Goal: Navigation & Orientation: Find specific page/section

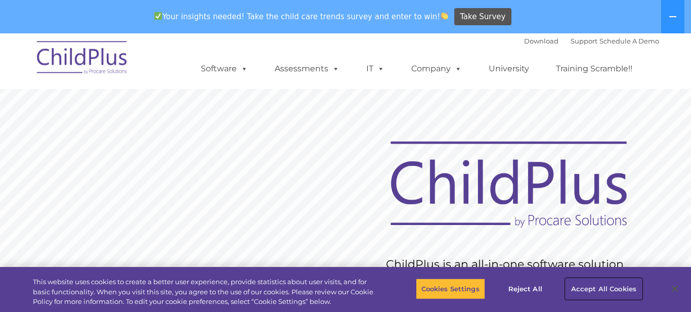
click at [601, 290] on button "Accept All Cookies" at bounding box center [604, 288] width 76 height 21
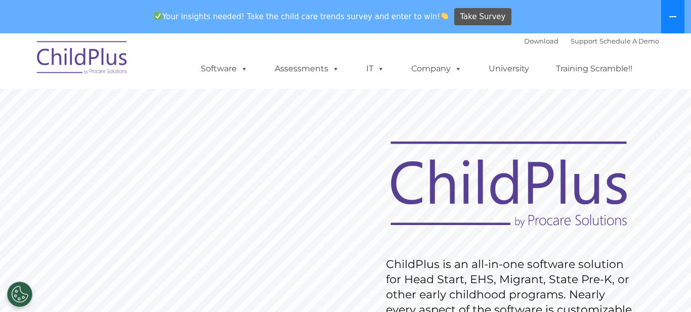
click at [666, 20] on button at bounding box center [672, 16] width 23 height 33
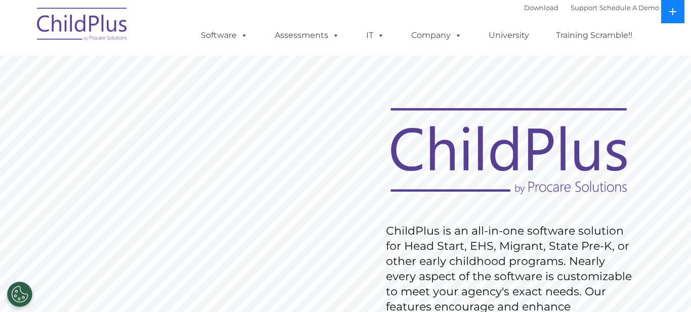
click at [673, 12] on icon at bounding box center [672, 11] width 7 height 7
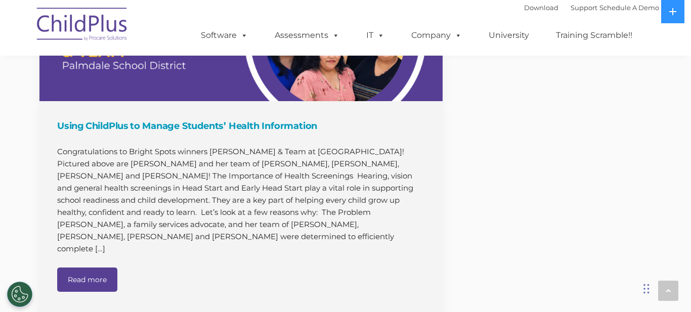
scroll to position [1128, 0]
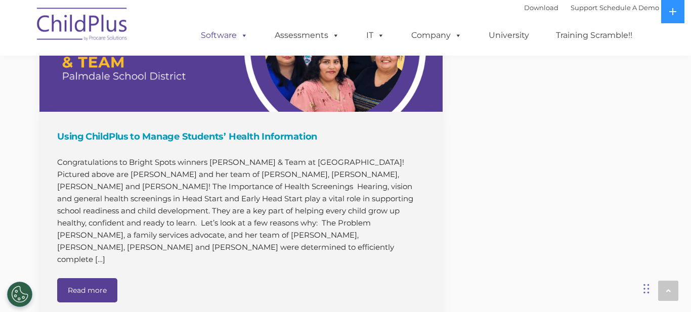
click at [243, 37] on span at bounding box center [242, 35] width 11 height 10
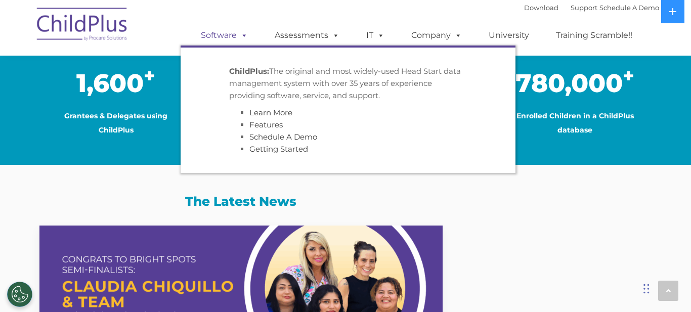
scroll to position [878, 0]
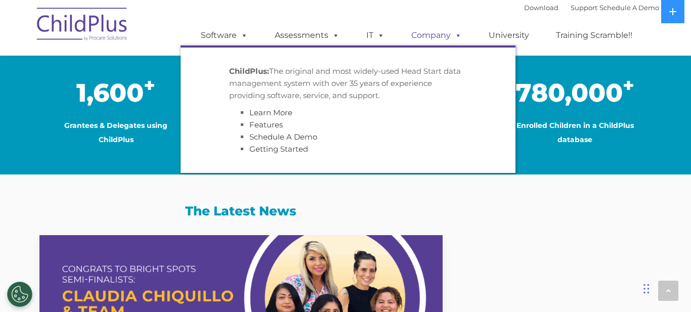
click at [443, 37] on link "Company" at bounding box center [436, 35] width 71 height 20
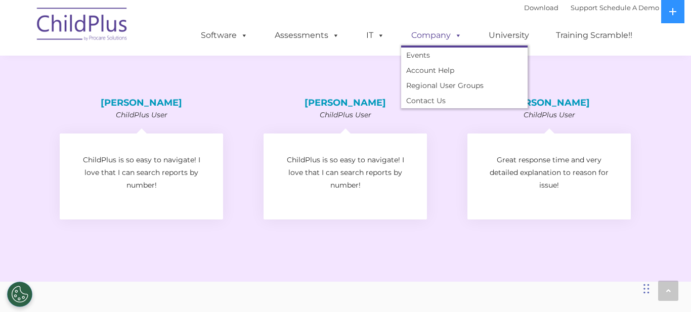
scroll to position [1532, 0]
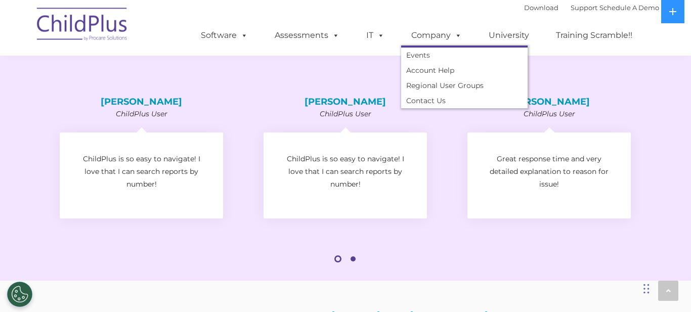
click at [547, 106] on h4 "[PERSON_NAME]" at bounding box center [548, 101] width 163 height 9
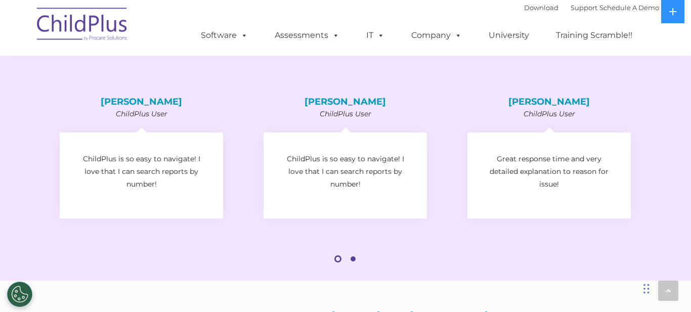
click at [554, 183] on p "Great response time and very detailed explanation to reason for issue!" at bounding box center [549, 172] width 133 height 38
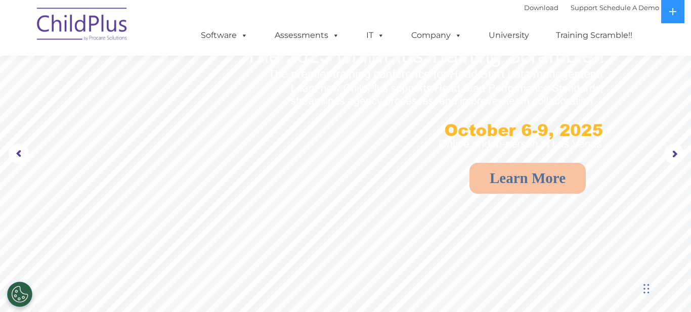
scroll to position [0, 0]
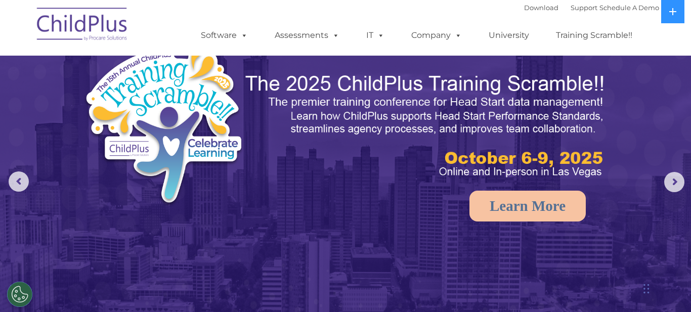
click at [26, 177] on rs-arrow at bounding box center [19, 181] width 20 height 20
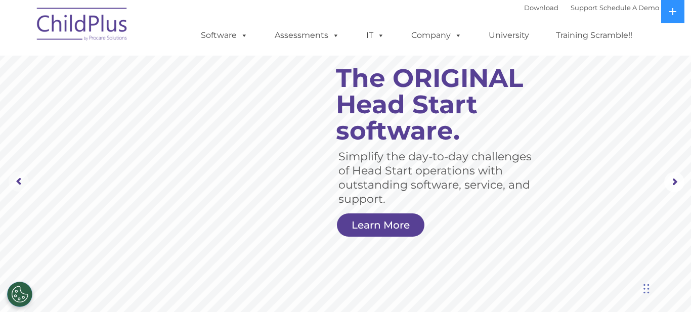
click at [23, 181] on rs-arrow at bounding box center [19, 181] width 20 height 20
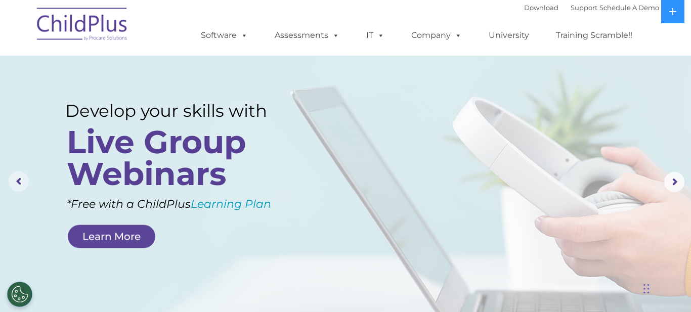
click at [28, 184] on rs-arrow at bounding box center [19, 181] width 20 height 20
